Goal: Task Accomplishment & Management: Use online tool/utility

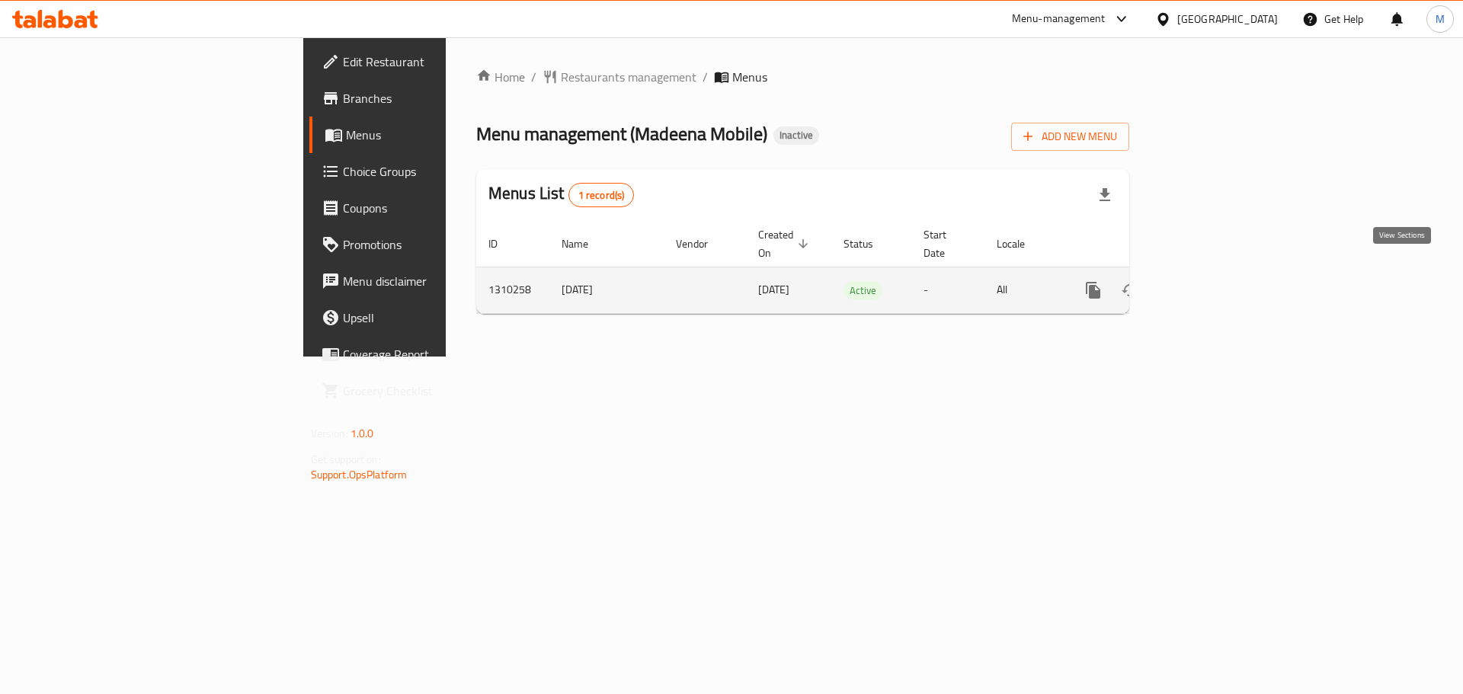
click at [1222, 272] on link "enhanced table" at bounding box center [1203, 290] width 37 height 37
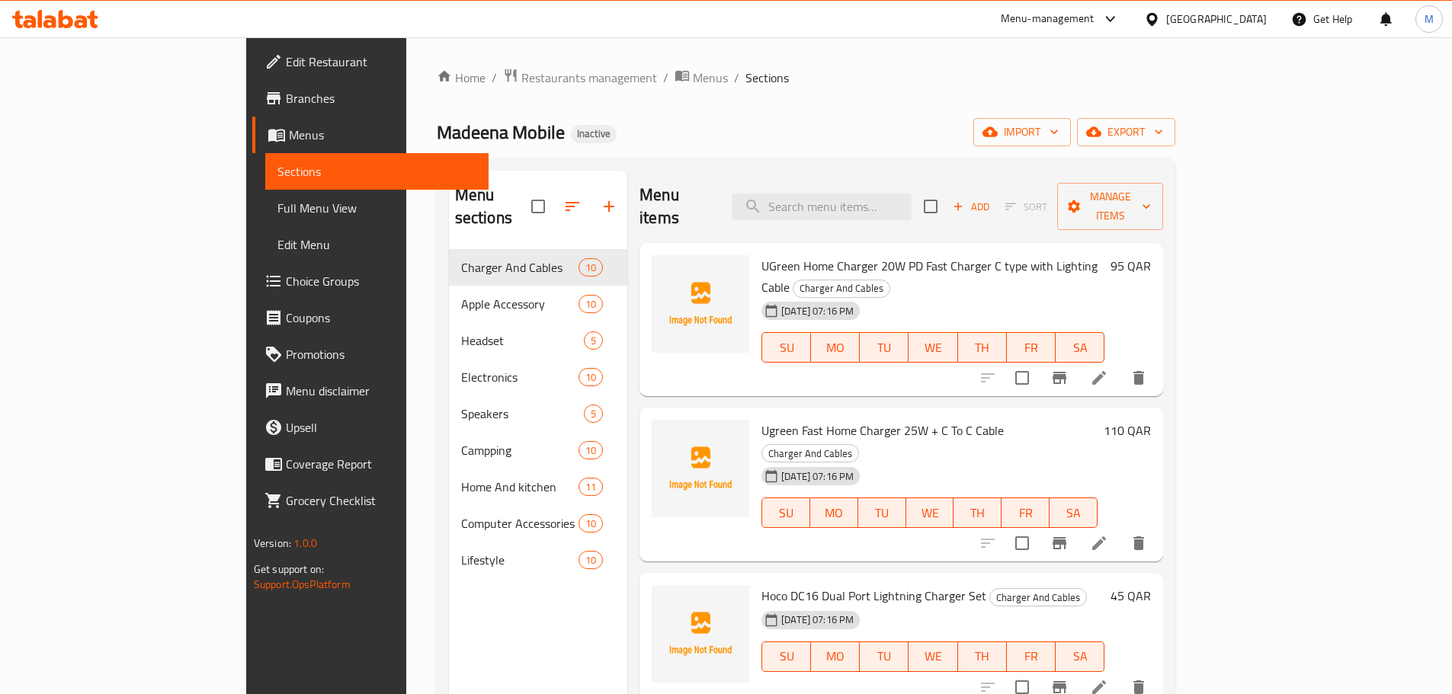
click at [778, 128] on div "Madeena Mobile Inactive import export" at bounding box center [806, 132] width 739 height 28
click at [1163, 129] on span "export" at bounding box center [1126, 132] width 74 height 19
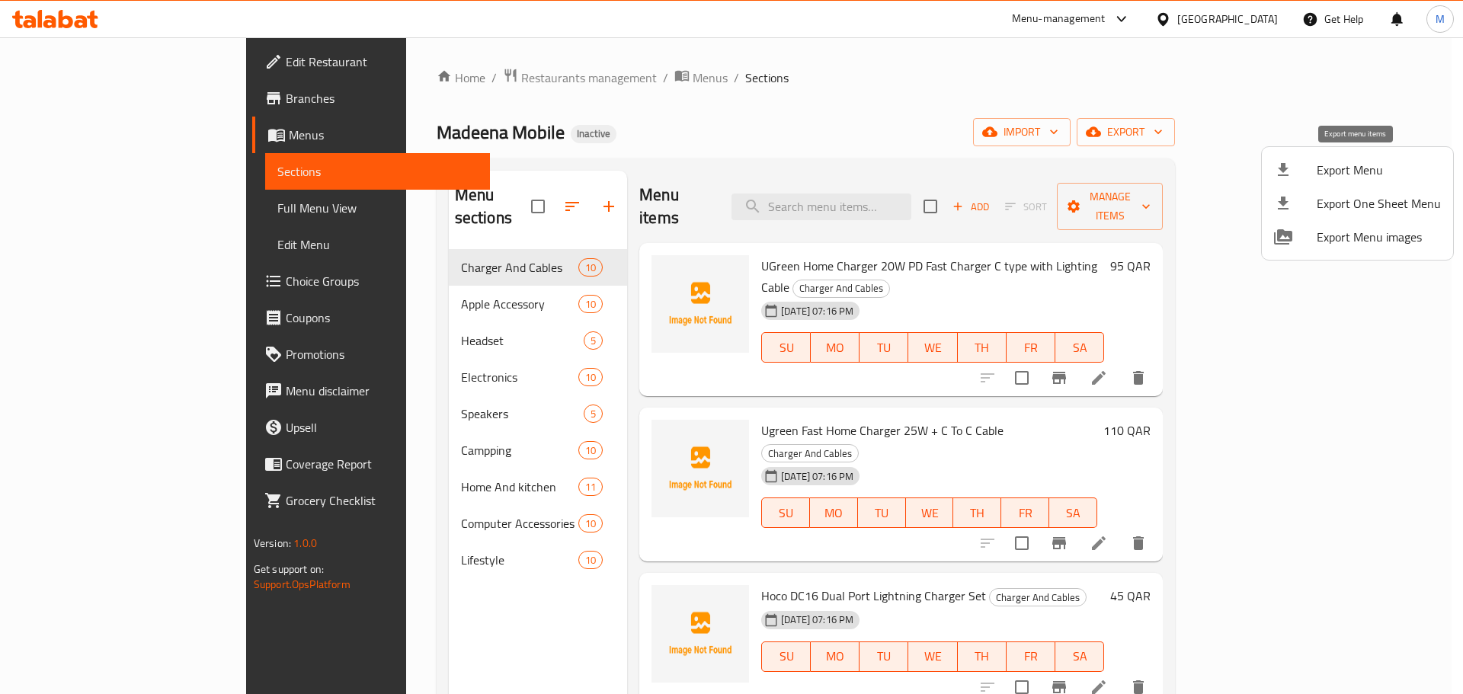
click at [1354, 165] on span "Export Menu" at bounding box center [1379, 170] width 124 height 18
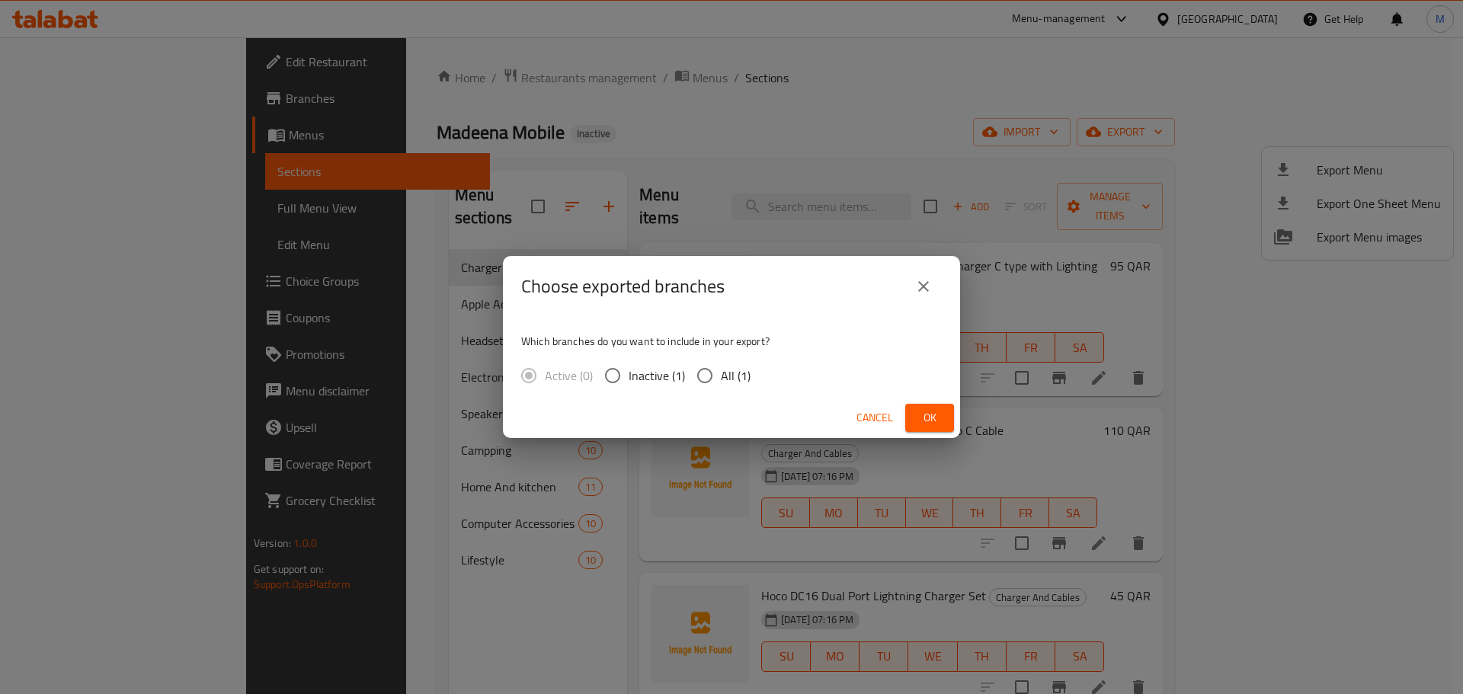
click at [527, 377] on label "Active (0)" at bounding box center [553, 376] width 80 height 32
click at [617, 377] on input "Inactive (1)" at bounding box center [613, 376] width 32 height 32
radio input "true"
click at [709, 377] on input "All (1)" at bounding box center [705, 376] width 32 height 32
radio input "true"
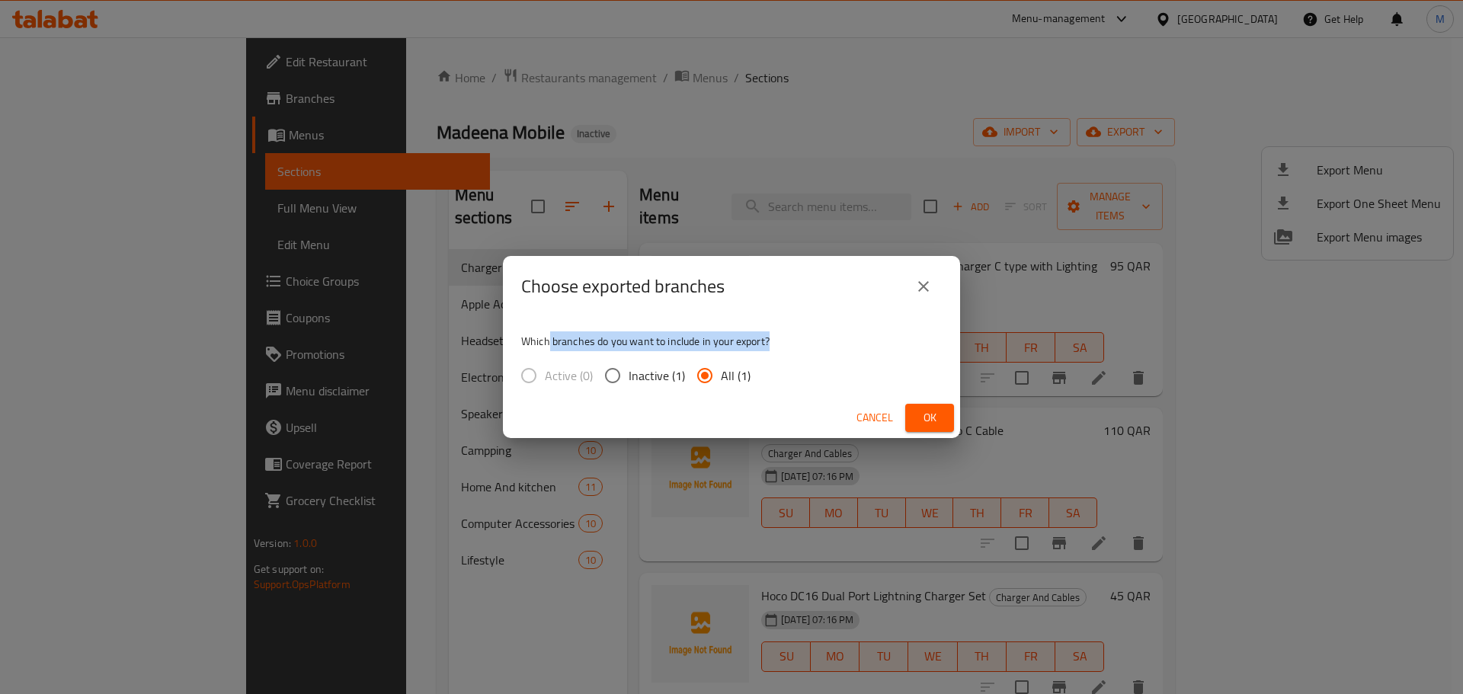
drag, startPoint x: 547, startPoint y: 340, endPoint x: 815, endPoint y: 343, distance: 267.6
click at [815, 343] on p "Which branches do you want to include in your export?" at bounding box center [731, 341] width 421 height 15
click at [929, 419] on span "Ok" at bounding box center [930, 418] width 24 height 19
